Goal: Information Seeking & Learning: Learn about a topic

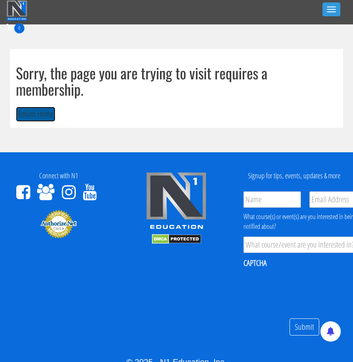
click at [35, 118] on button "Return Home" at bounding box center [35, 114] width 39 height 15
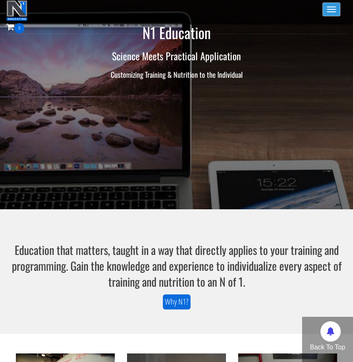
click at [326, 8] on button "Toggle navigation" at bounding box center [331, 9] width 18 height 14
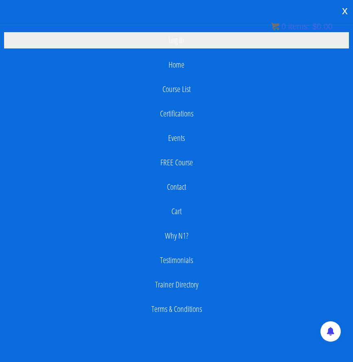
click at [178, 42] on link "Log In" at bounding box center [176, 40] width 345 height 16
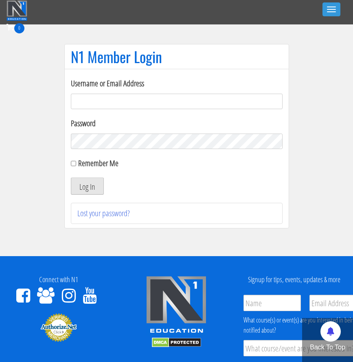
type input "jeremiah@bairfit.com"
click at [83, 184] on button "Log In" at bounding box center [87, 185] width 33 height 17
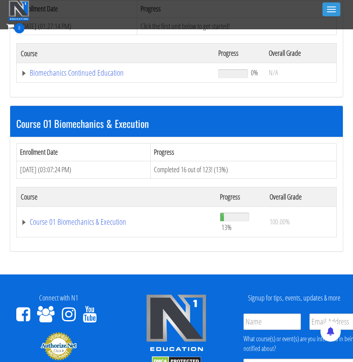
scroll to position [164, 0]
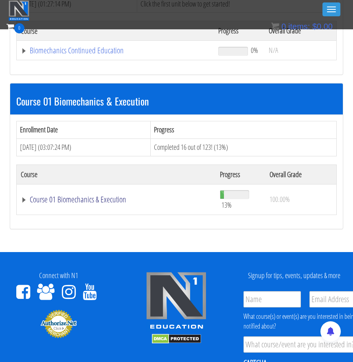
click at [94, 202] on link "Course 01 Biomechanics & Execution" at bounding box center [116, 199] width 191 height 8
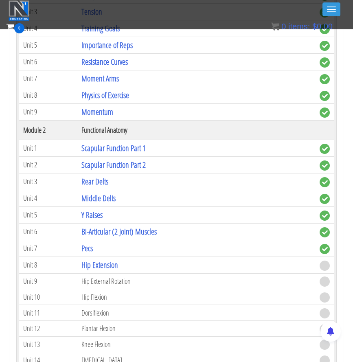
scroll to position [453, 0]
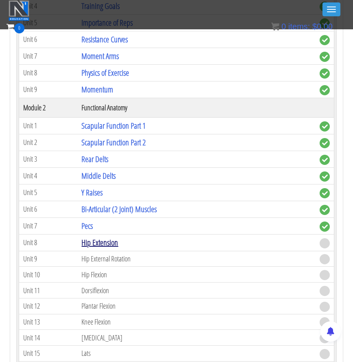
click at [98, 241] on link "Hip Extension" at bounding box center [99, 242] width 37 height 11
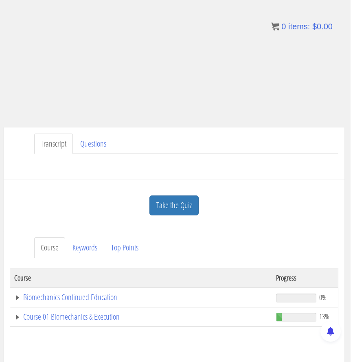
scroll to position [170, 2]
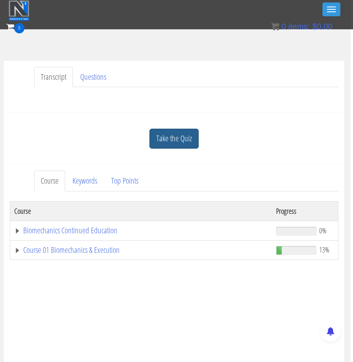
click at [183, 137] on link "Take the Quiz" at bounding box center [173, 139] width 49 height 20
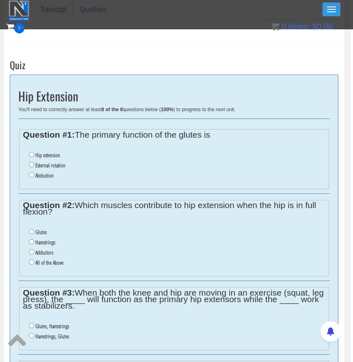
scroll to position [238, 3]
click at [31, 152] on input "Hip extension" at bounding box center [30, 154] width 5 height 5
radio input "true"
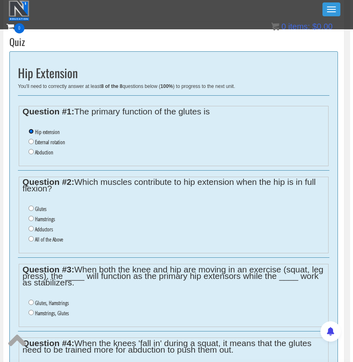
scroll to position [264, 3]
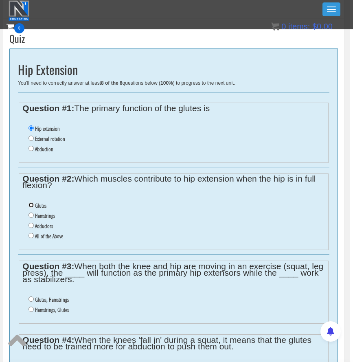
click at [28, 203] on input "Glutes" at bounding box center [30, 204] width 5 height 5
radio input "true"
click at [32, 227] on input "Adductors" at bounding box center [30, 225] width 5 height 5
radio input "true"
click at [31, 234] on input "All of the Above" at bounding box center [30, 235] width 5 height 5
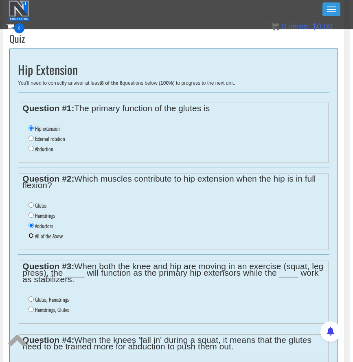
radio input "true"
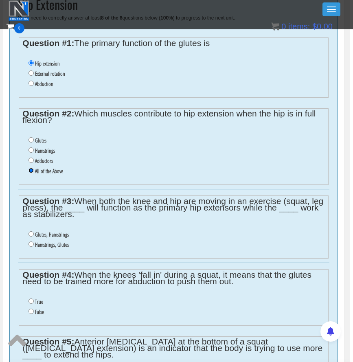
scroll to position [330, 3]
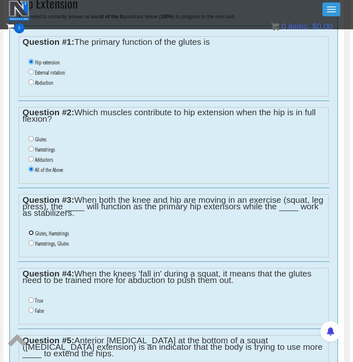
click at [31, 234] on input "Glutes, Hamstrings" at bounding box center [30, 232] width 5 height 5
radio input "true"
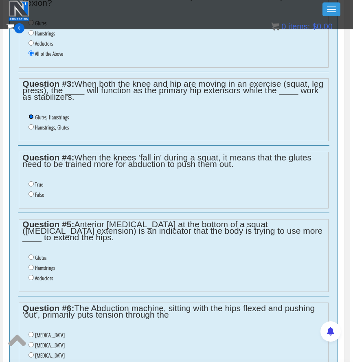
scroll to position [449, 3]
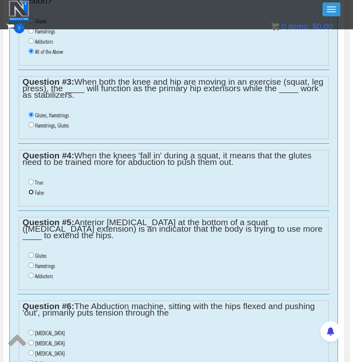
click at [31, 191] on input "False" at bounding box center [30, 191] width 5 height 5
radio input "true"
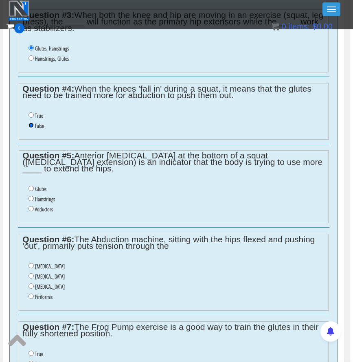
scroll to position [518, 3]
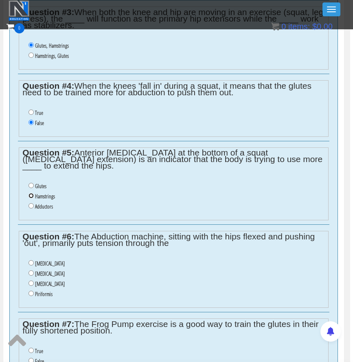
click at [31, 193] on input "Hamstrings" at bounding box center [30, 195] width 5 height 5
radio input "true"
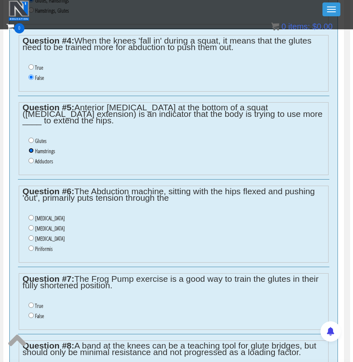
scroll to position [564, 3]
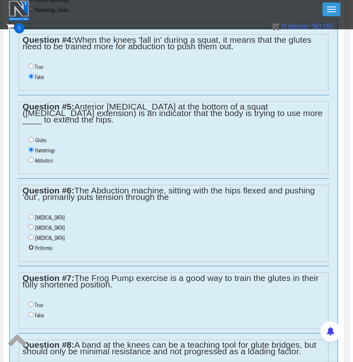
click at [30, 245] on input "Piriformis" at bounding box center [30, 247] width 5 height 5
radio input "true"
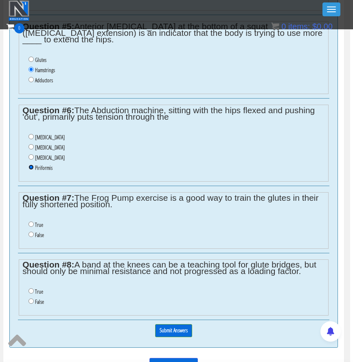
scroll to position [645, 3]
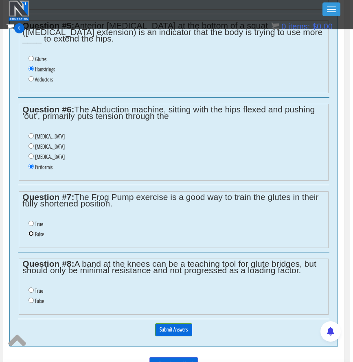
click at [30, 231] on input "False" at bounding box center [30, 233] width 5 height 5
radio input "true"
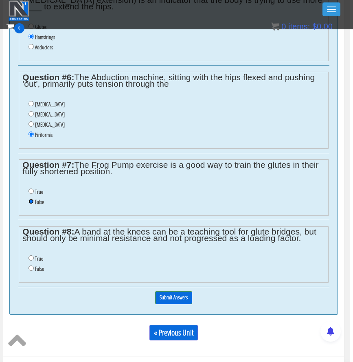
scroll to position [678, 3]
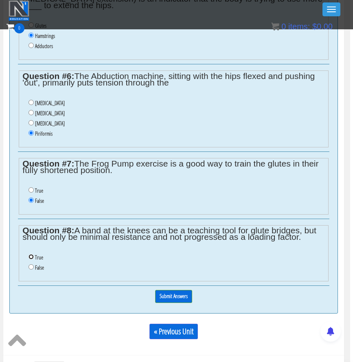
click at [31, 254] on input "True" at bounding box center [30, 256] width 5 height 5
radio input "true"
click at [172, 290] on input "Submit Answers" at bounding box center [173, 296] width 37 height 13
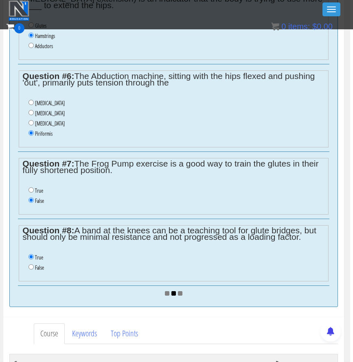
scroll to position [640, 3]
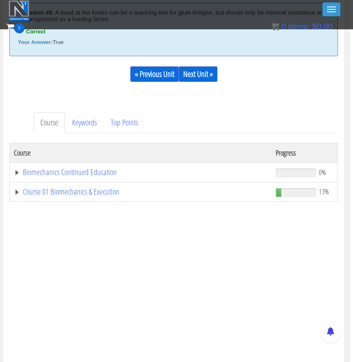
scroll to position [1007, 3]
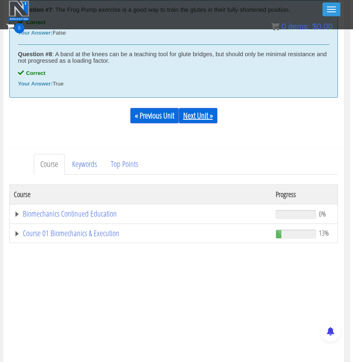
click at [205, 116] on link "Next Unit »" at bounding box center [198, 115] width 39 height 15
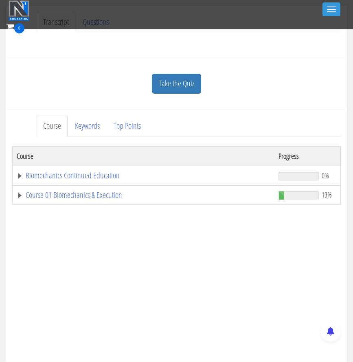
scroll to position [312, 0]
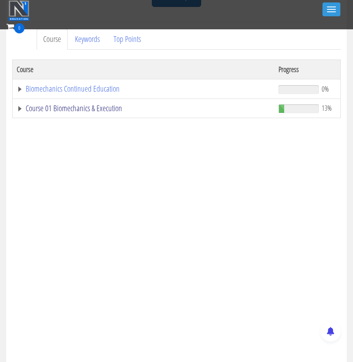
click at [102, 107] on link "Course 01 Biomechanics & Execution" at bounding box center [144, 108] width 254 height 8
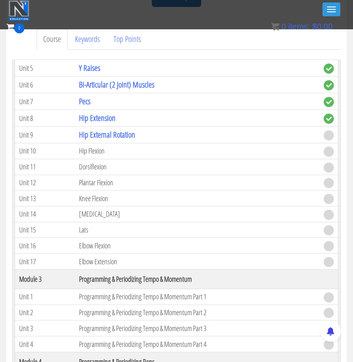
scroll to position [217, 0]
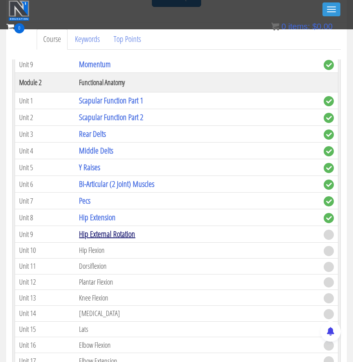
click at [116, 235] on link "Hip External Rotation" at bounding box center [107, 233] width 56 height 11
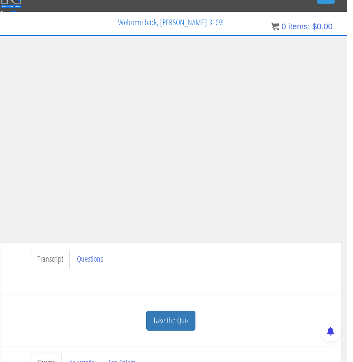
scroll to position [13, 0]
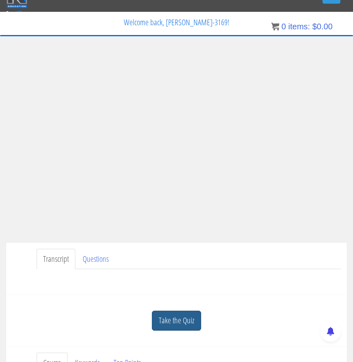
click at [162, 320] on link "Take the Quiz" at bounding box center [176, 321] width 49 height 20
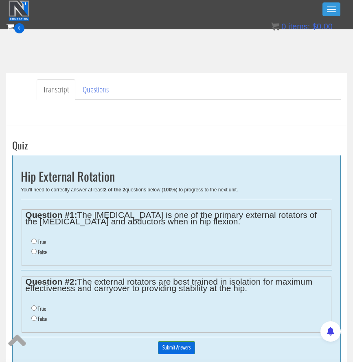
scroll to position [160, 0]
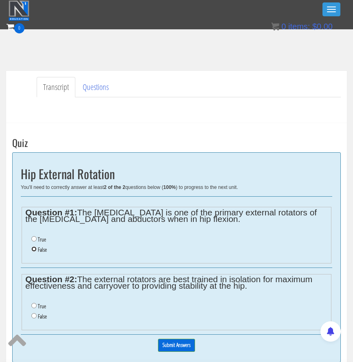
click at [35, 246] on input "False" at bounding box center [33, 248] width 5 height 5
radio input "true"
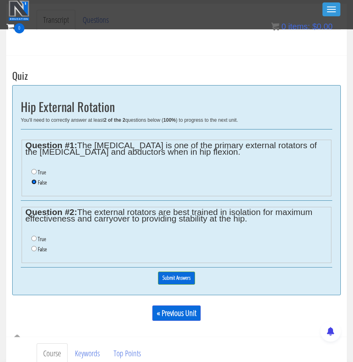
scroll to position [228, 0]
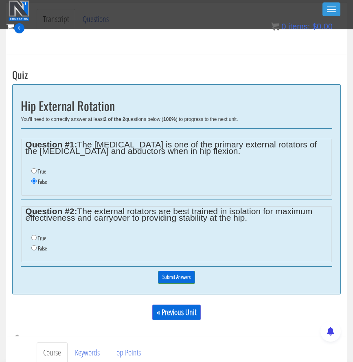
click at [37, 249] on li "False" at bounding box center [179, 248] width 296 height 10
click at [35, 249] on input "False" at bounding box center [33, 247] width 5 height 5
radio input "true"
click at [170, 275] on input "Submit Answers" at bounding box center [176, 277] width 37 height 13
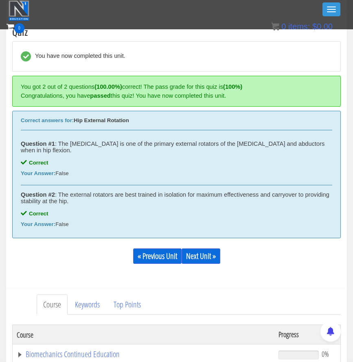
scroll to position [271, 0]
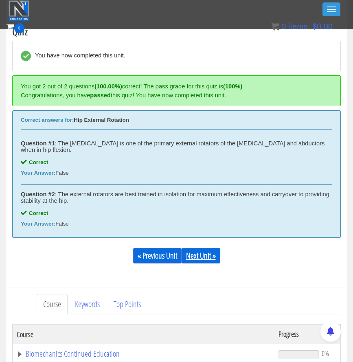
click at [200, 250] on link "Next Unit »" at bounding box center [201, 255] width 39 height 15
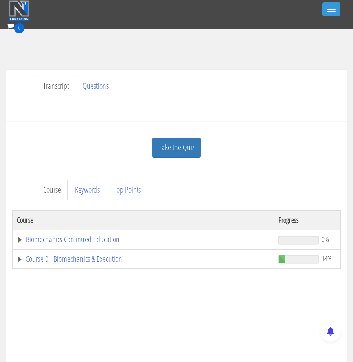
scroll to position [168, 0]
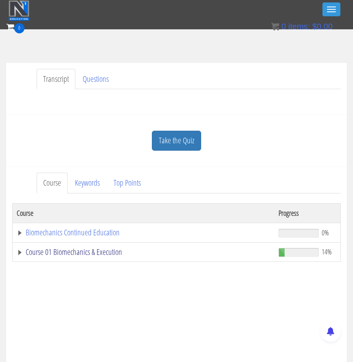
click at [112, 255] on link "Course 01 Biomechanics & Execution" at bounding box center [144, 252] width 254 height 8
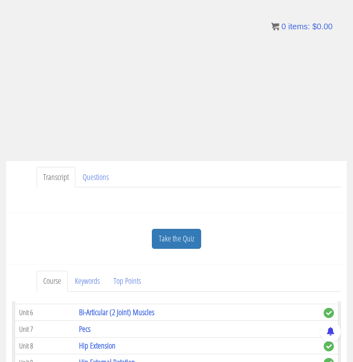
scroll to position [0, 0]
